Goal: Find specific page/section: Find specific page/section

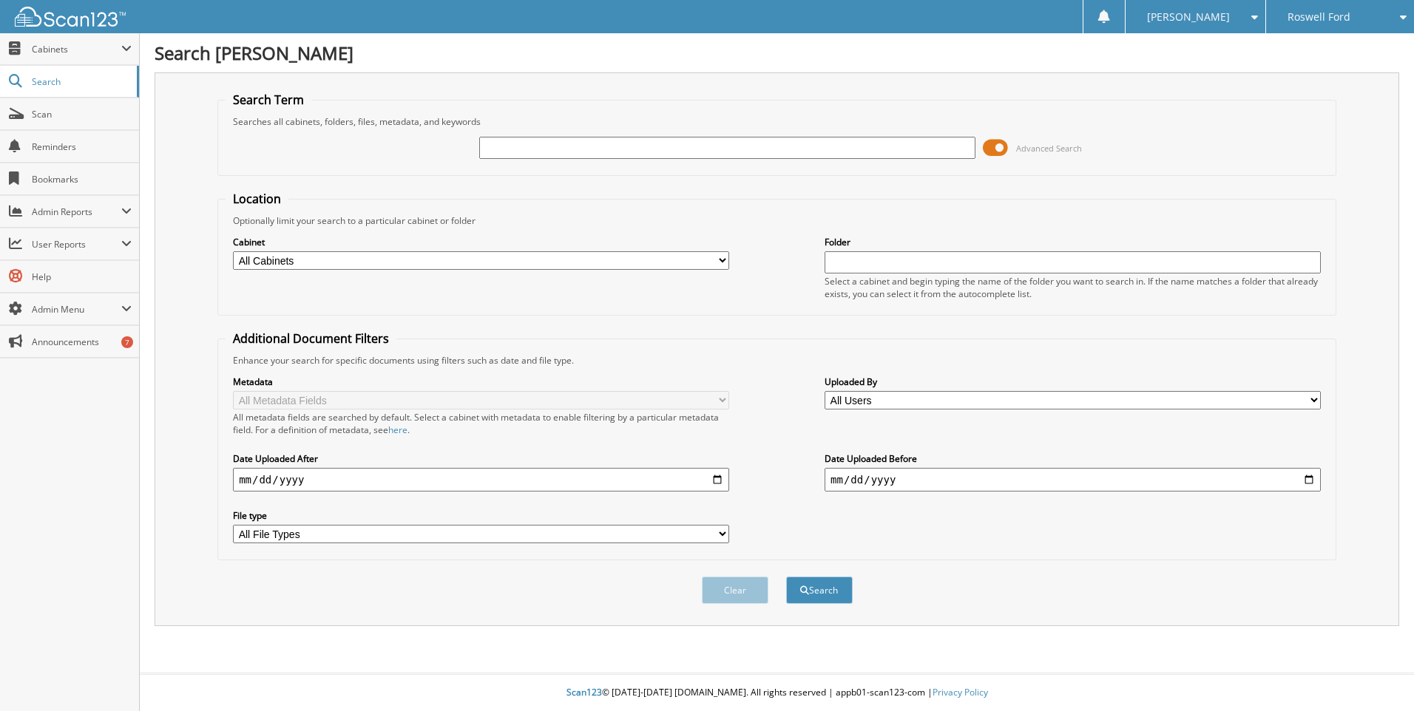
click at [535, 150] on input "text" at bounding box center [727, 148] width 496 height 22
type input "28123"
click at [786, 577] on button "Search" at bounding box center [819, 590] width 67 height 27
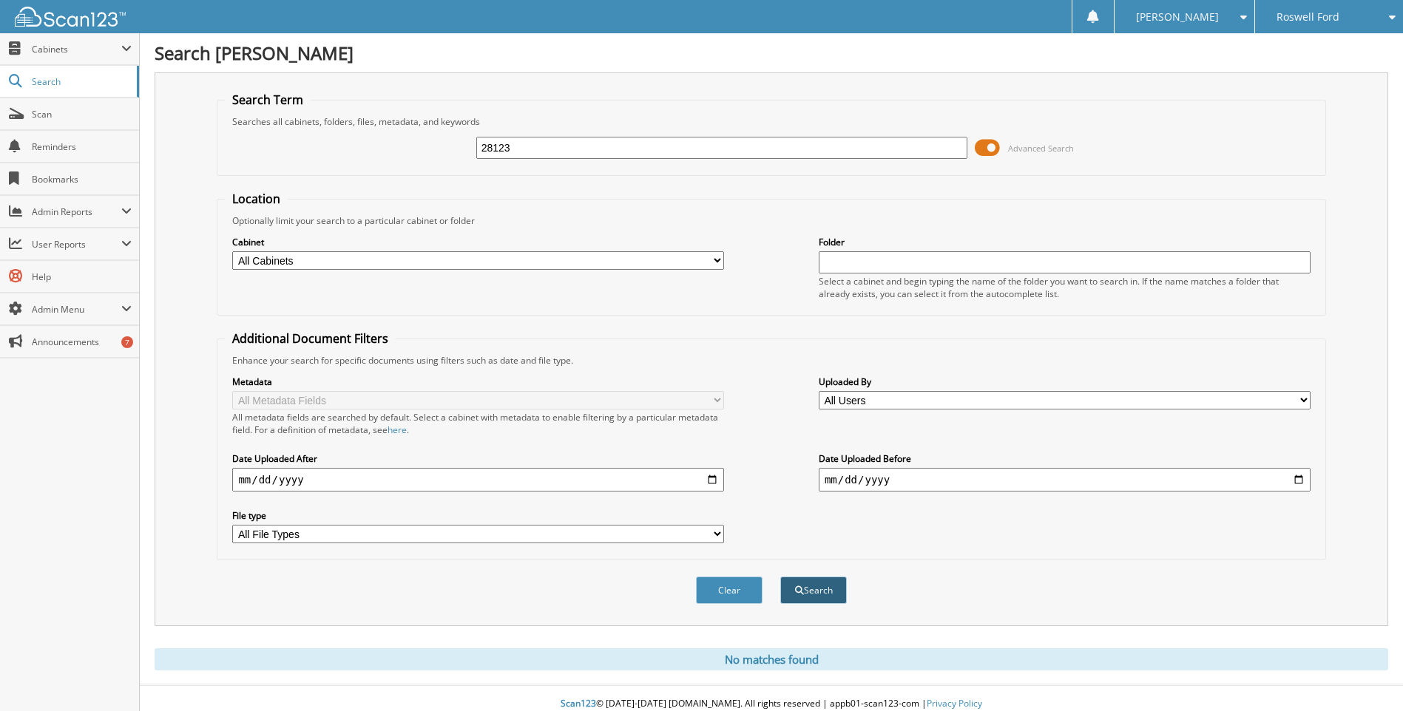
click at [803, 586] on button "Search" at bounding box center [813, 590] width 67 height 27
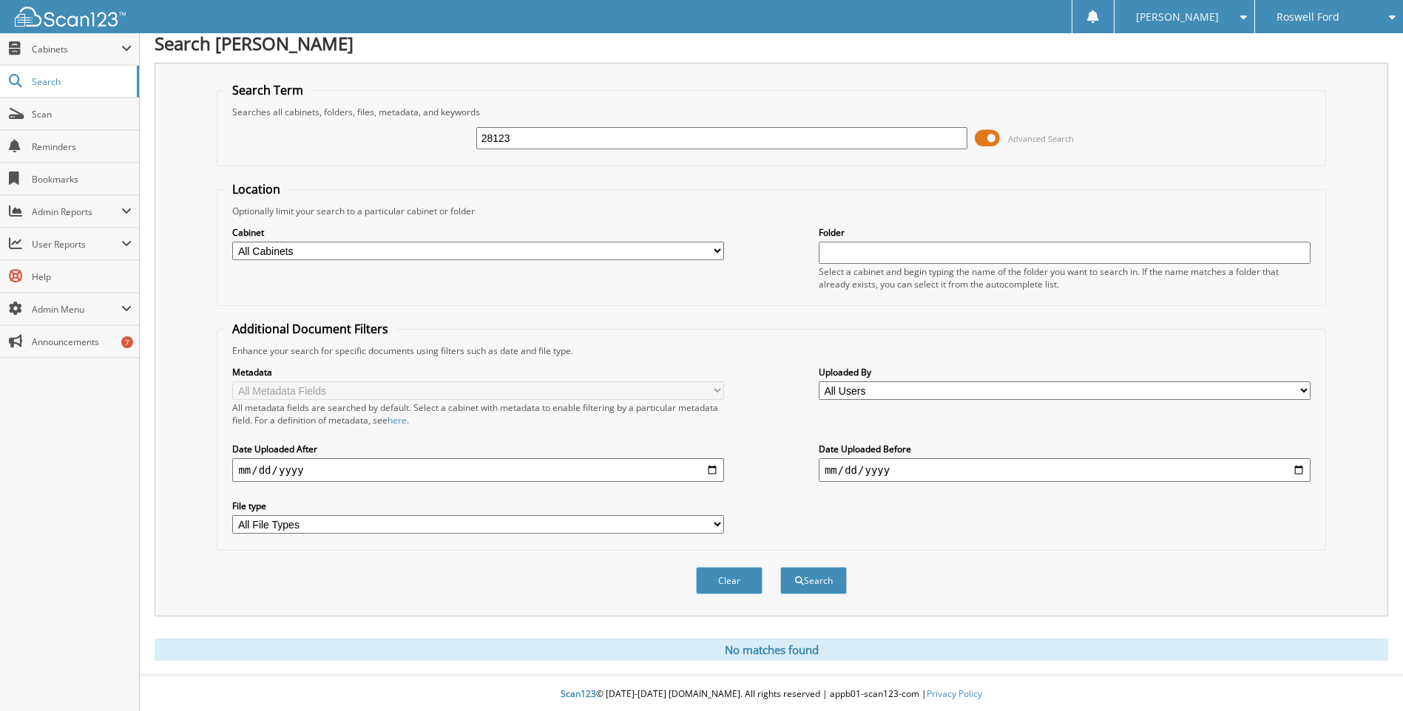
scroll to position [12, 0]
click at [47, 86] on span "Search" at bounding box center [81, 81] width 98 height 13
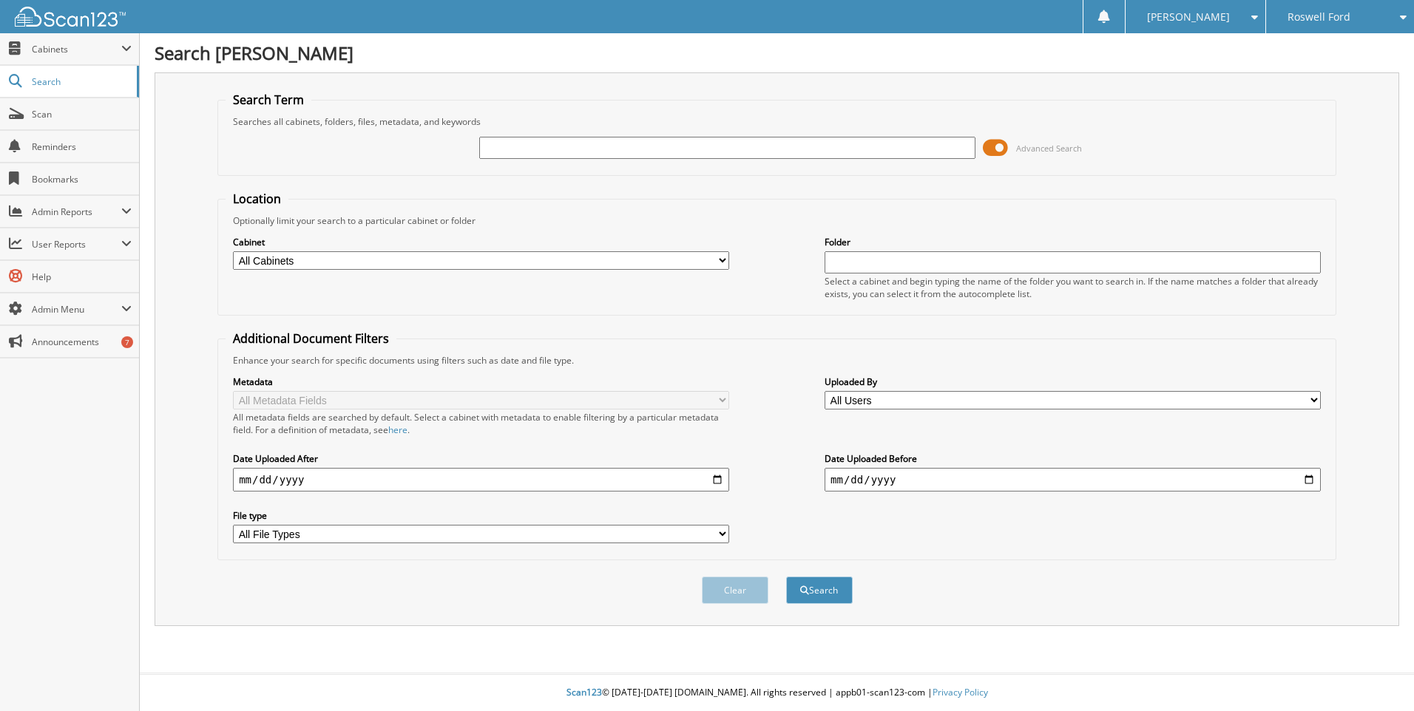
click at [1330, 21] on span "Roswell Ford" at bounding box center [1318, 17] width 63 height 9
click at [1308, 69] on link "[PERSON_NAME]" at bounding box center [1340, 72] width 148 height 26
click at [520, 155] on input "text" at bounding box center [727, 148] width 496 height 22
type input "28123"
click at [826, 591] on button "Search" at bounding box center [819, 590] width 67 height 27
